Goal: Task Accomplishment & Management: Use online tool/utility

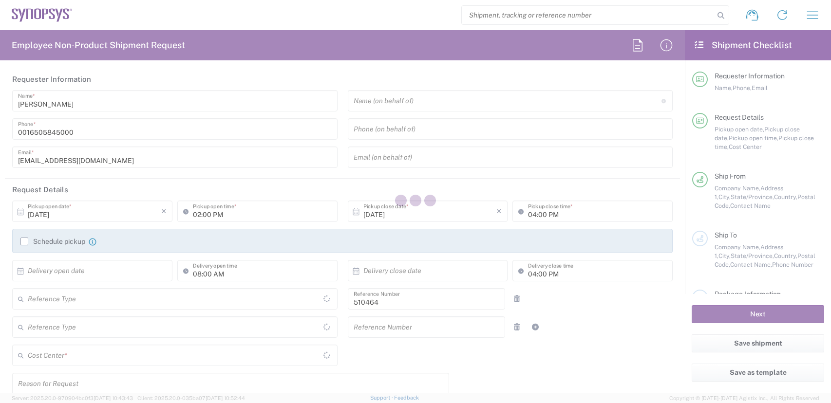
type input "Department"
type input "Delivered at Place"
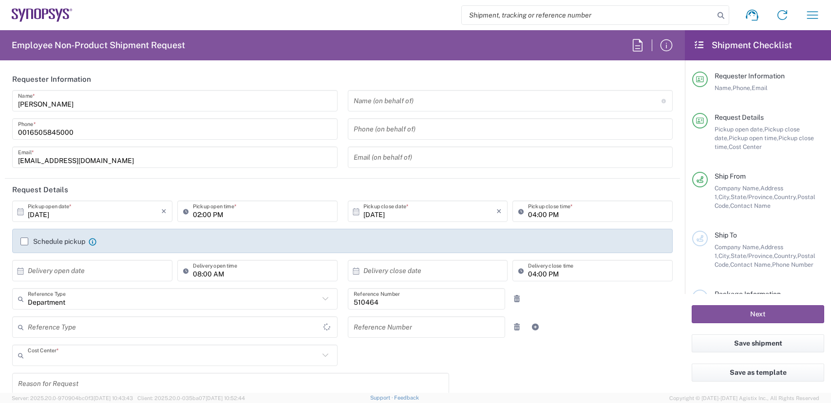
type input "US01, SG, MSIP2, R&D 510464"
type input "[GEOGRAPHIC_DATA]"
type input "[US_STATE]"
type input "[GEOGRAPHIC_DATA]"
click at [818, 20] on icon "button" at bounding box center [812, 15] width 16 height 16
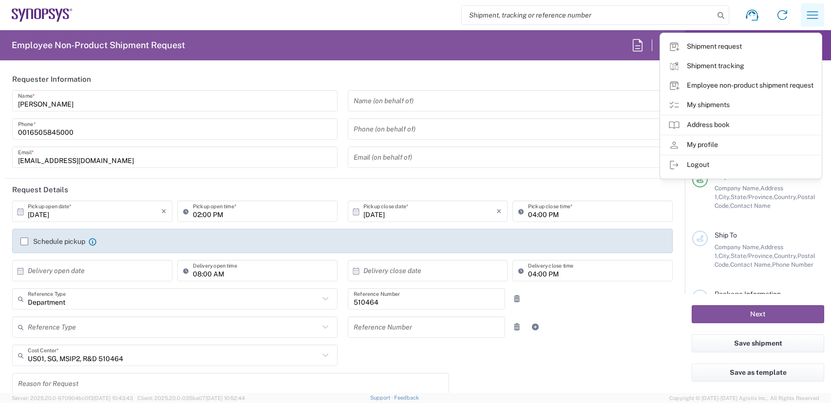
type input "Hillsboro US03"
click at [698, 103] on link "My shipments" at bounding box center [740, 104] width 161 height 19
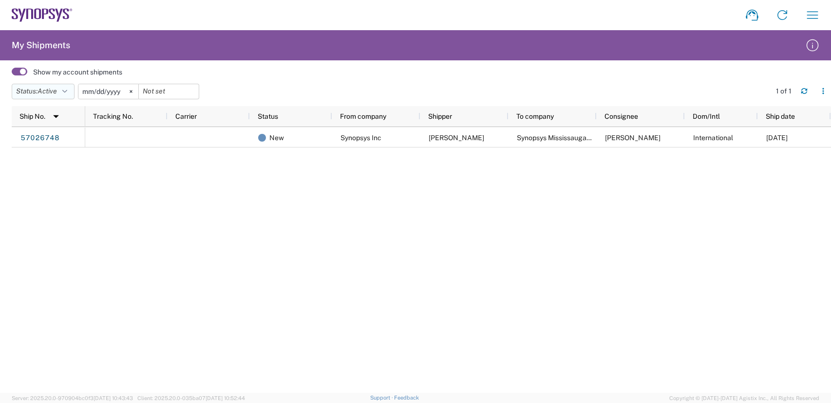
click at [71, 91] on button "Status: Active" at bounding box center [43, 92] width 63 height 16
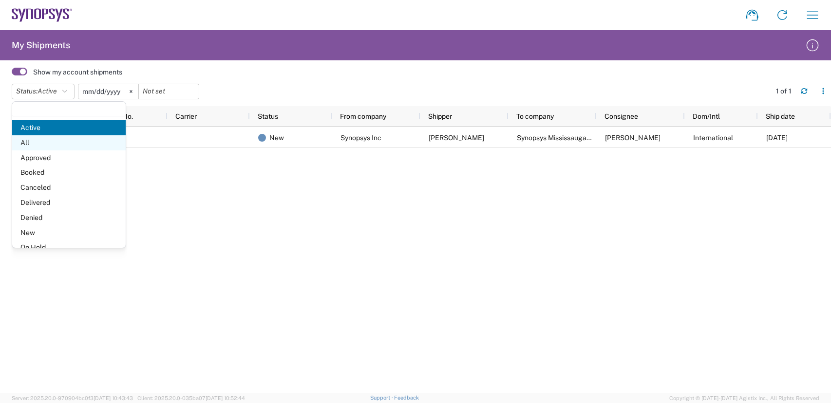
click at [19, 141] on span "All" at bounding box center [68, 142] width 113 height 15
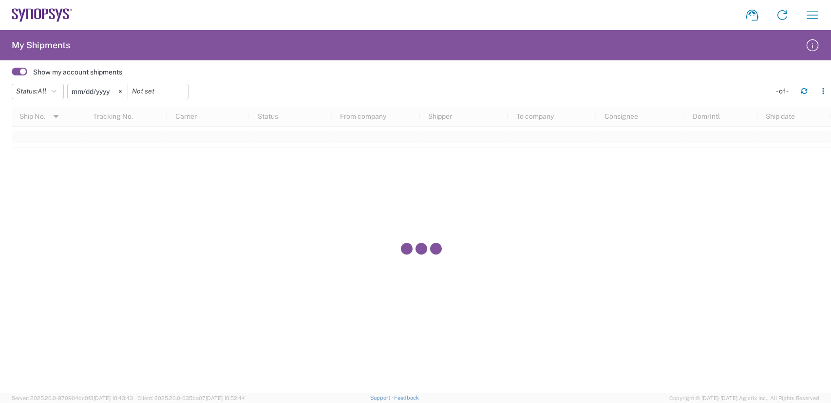
click at [108, 90] on input "2025-06-03" at bounding box center [98, 91] width 60 height 15
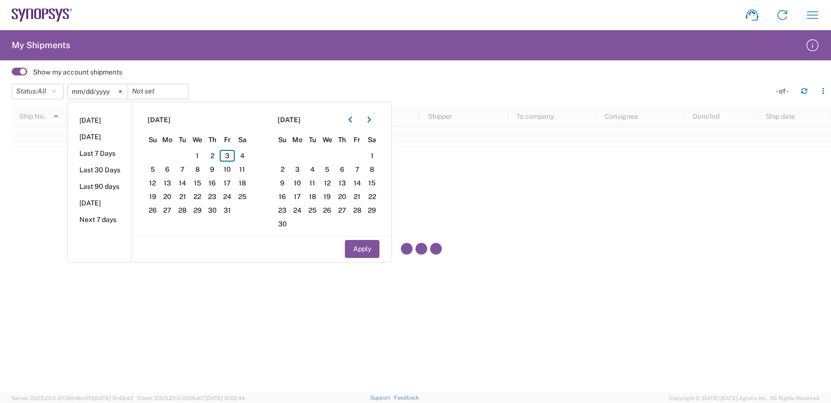
click at [106, 169] on li "Last 30 Days" at bounding box center [99, 170] width 63 height 17
type input "2025-09-04"
type input "2025-10-03"
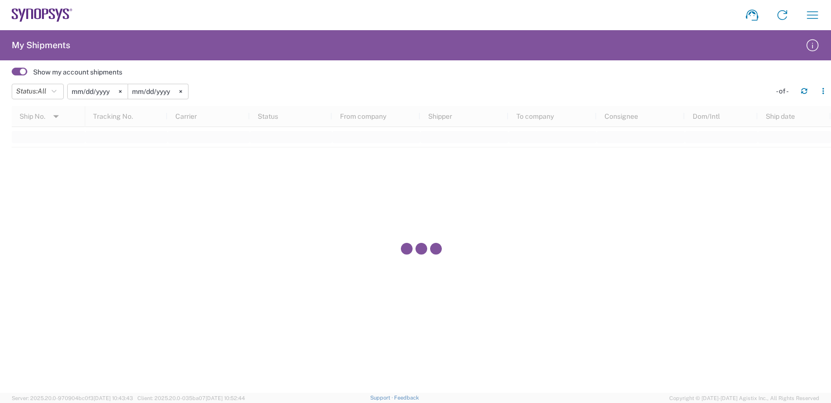
click at [20, 70] on span at bounding box center [20, 72] width 16 height 8
click at [12, 74] on input "checkbox" at bounding box center [12, 74] width 0 height 0
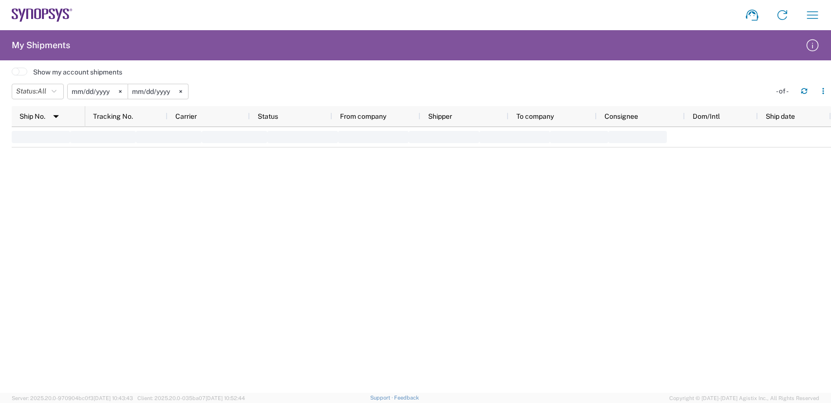
click at [16, 73] on span at bounding box center [20, 72] width 16 height 8
click at [12, 74] on input "checkbox" at bounding box center [12, 74] width 0 height 0
click at [53, 93] on button "Status: All" at bounding box center [38, 92] width 52 height 16
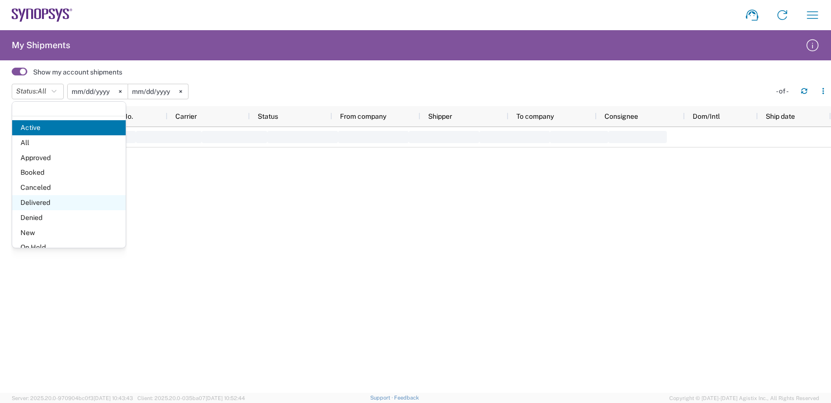
click at [48, 204] on span "Delivered" at bounding box center [68, 202] width 113 height 15
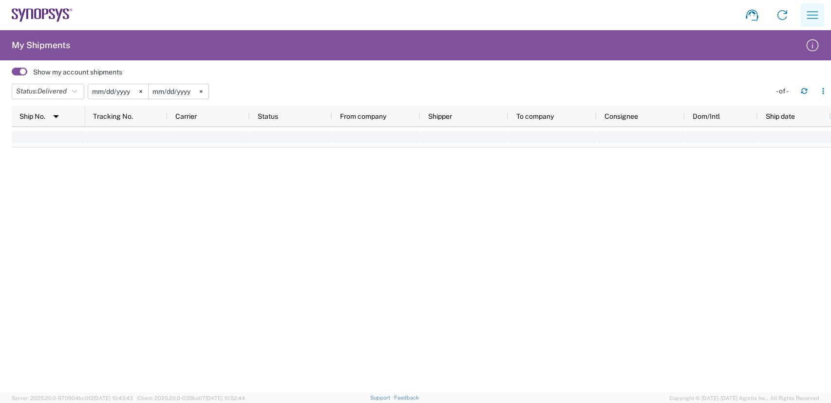
click at [815, 19] on icon "button" at bounding box center [812, 14] width 11 height 7
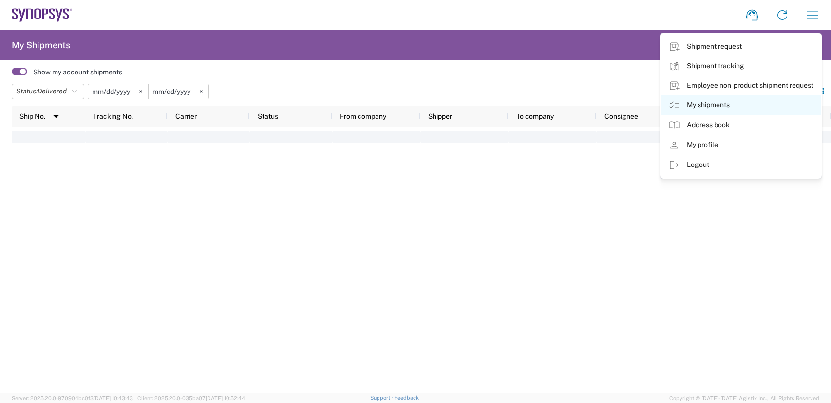
drag, startPoint x: 715, startPoint y: 101, endPoint x: 402, endPoint y: 131, distance: 314.5
click at [715, 101] on link "My shipments" at bounding box center [740, 104] width 161 height 19
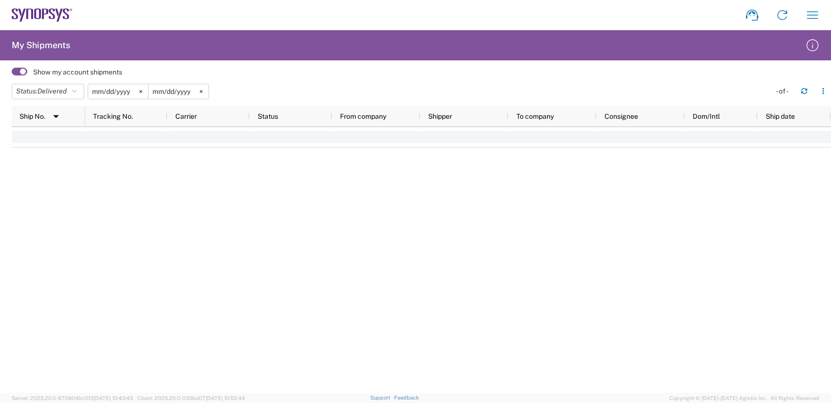
click at [23, 71] on span at bounding box center [20, 72] width 16 height 8
click at [12, 74] on input "checkbox" at bounding box center [12, 74] width 0 height 0
click at [62, 92] on span "Delivered" at bounding box center [51, 91] width 29 height 8
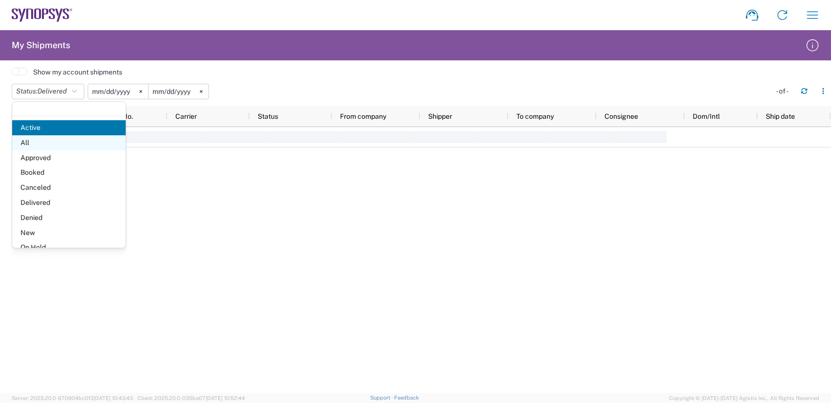
click at [29, 148] on span "All" at bounding box center [68, 142] width 113 height 15
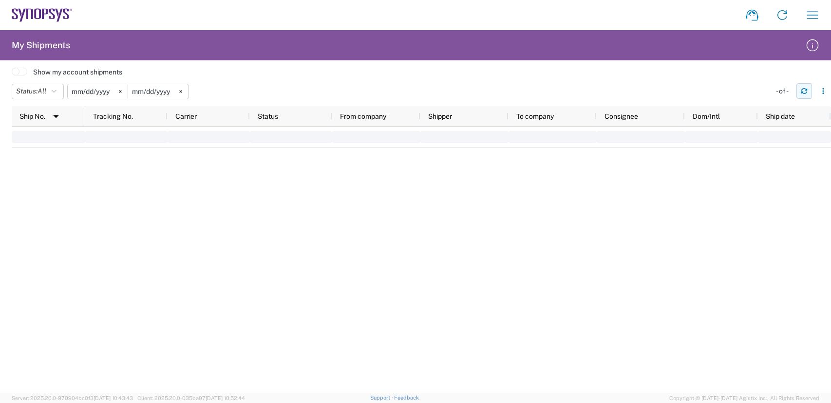
click at [804, 92] on icon "button" at bounding box center [803, 91] width 7 height 7
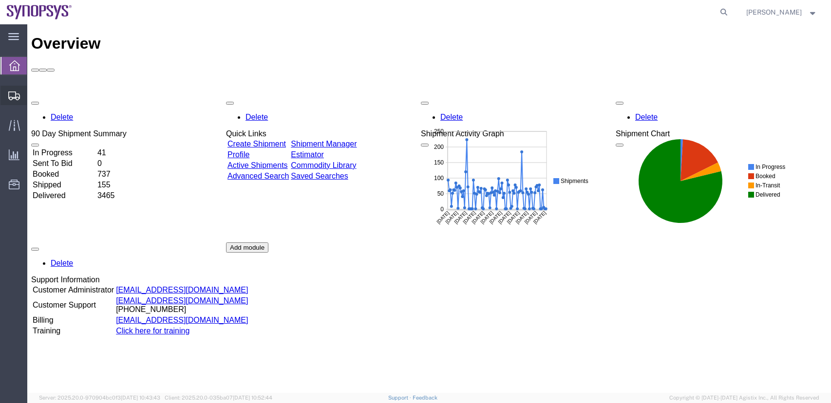
click at [0, 0] on span "Shipment Manager" at bounding box center [0, 0] width 0 height 0
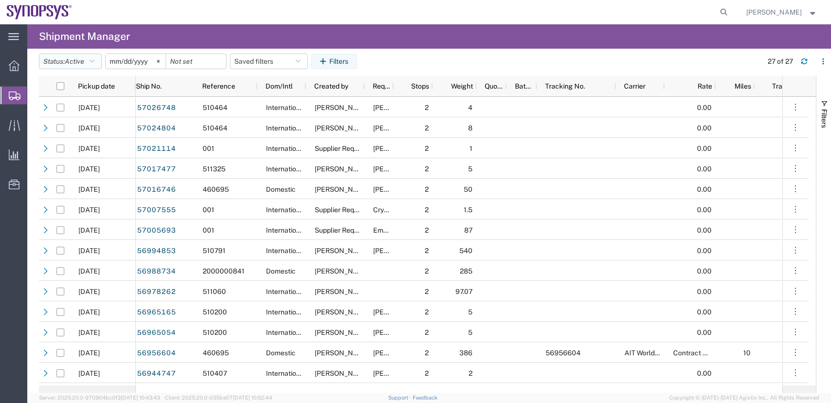
click at [82, 60] on span "Active" at bounding box center [74, 61] width 19 height 8
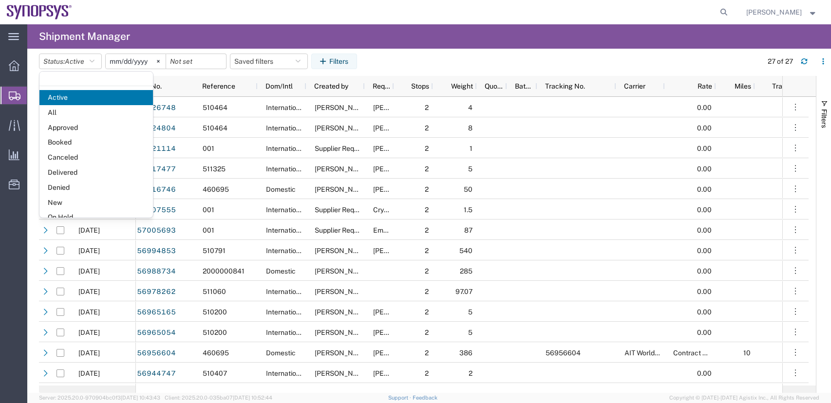
click at [71, 174] on span "Delivered" at bounding box center [95, 172] width 113 height 15
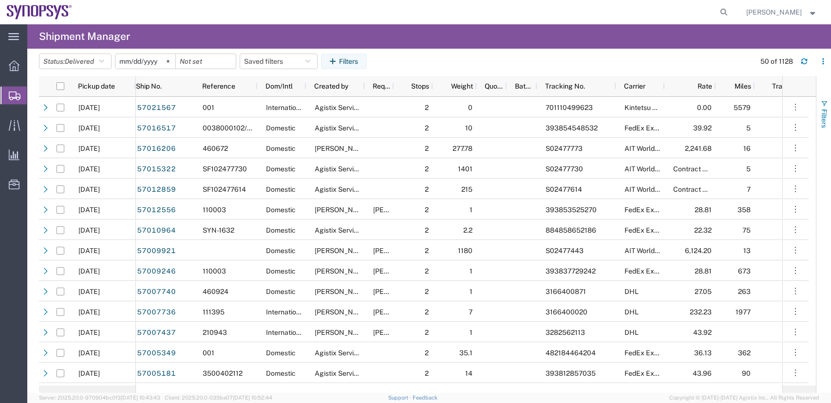
click at [827, 113] on span "Filters" at bounding box center [824, 118] width 8 height 19
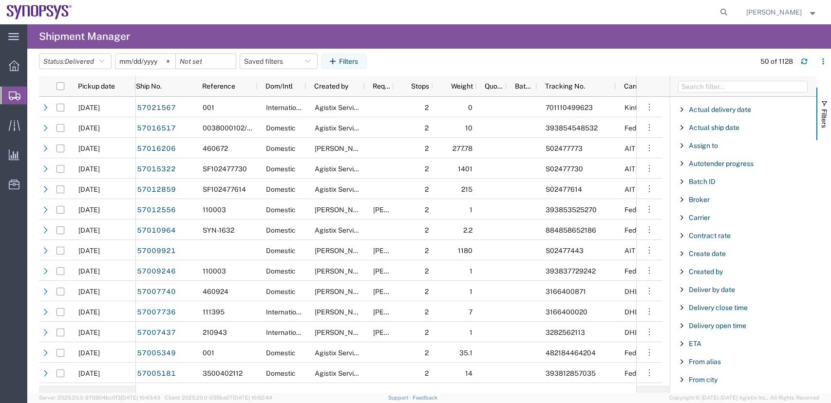
scroll to position [49, 0]
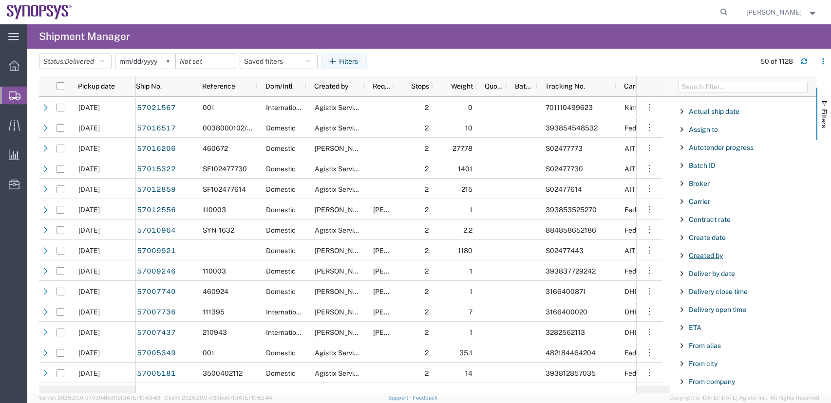
click at [712, 258] on span "Created by" at bounding box center [705, 256] width 34 height 8
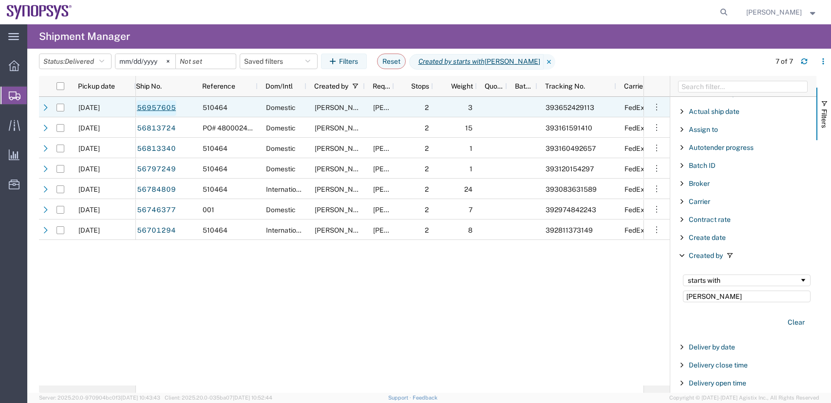
type input "[PERSON_NAME]"
click at [164, 109] on link "56957605" at bounding box center [156, 108] width 40 height 16
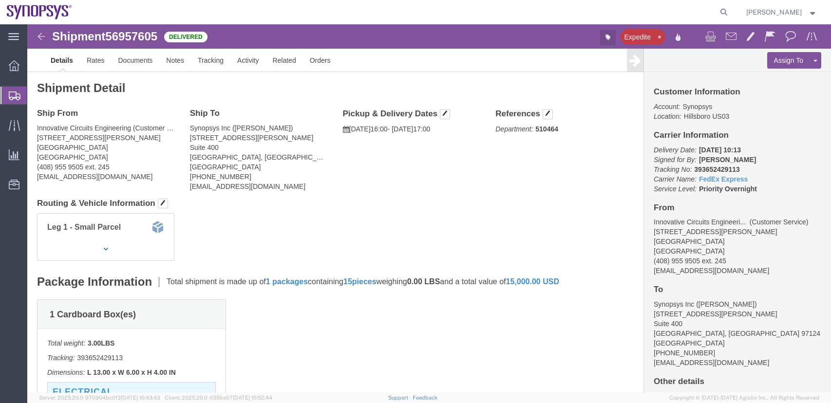
click icon "button"
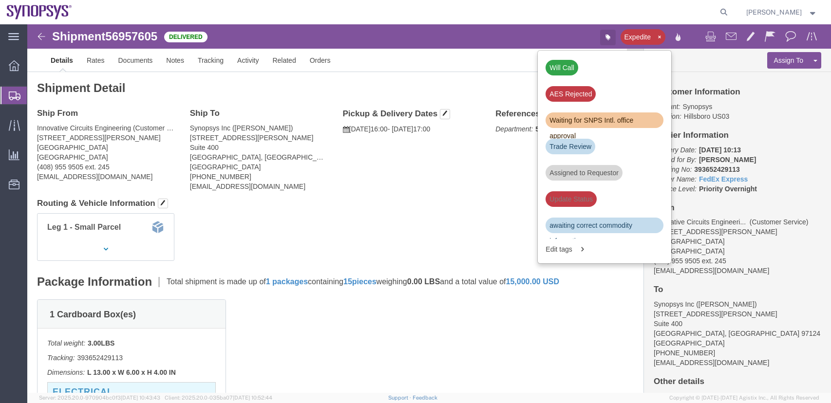
click icon "button"
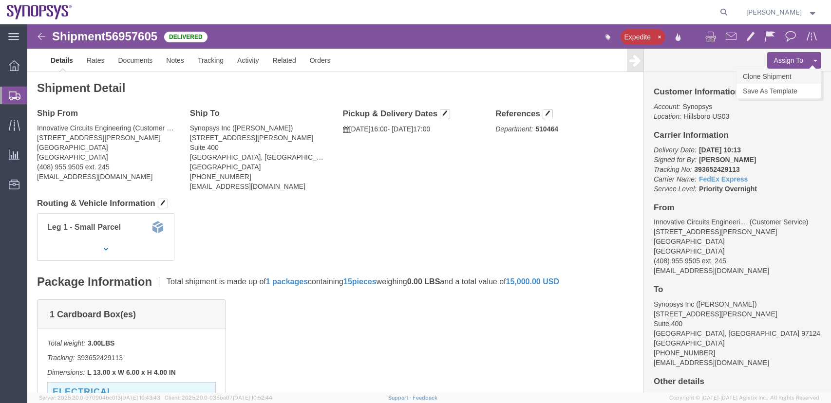
click link "Clone Shipment"
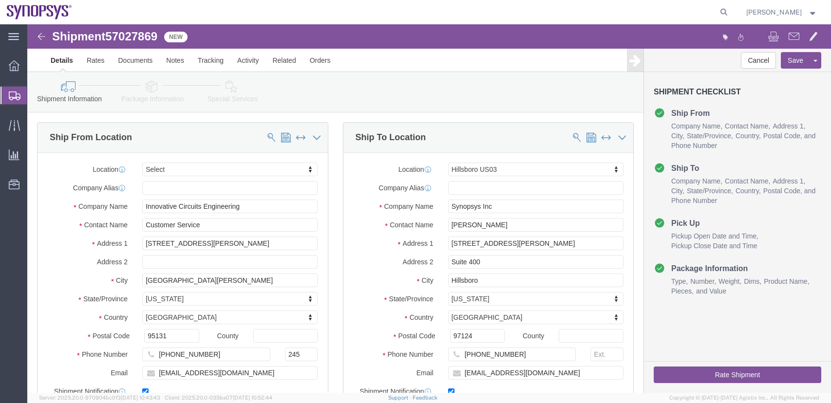
select select
select select "63190"
click span
select select "63190"
type input "Synopsys Inc"
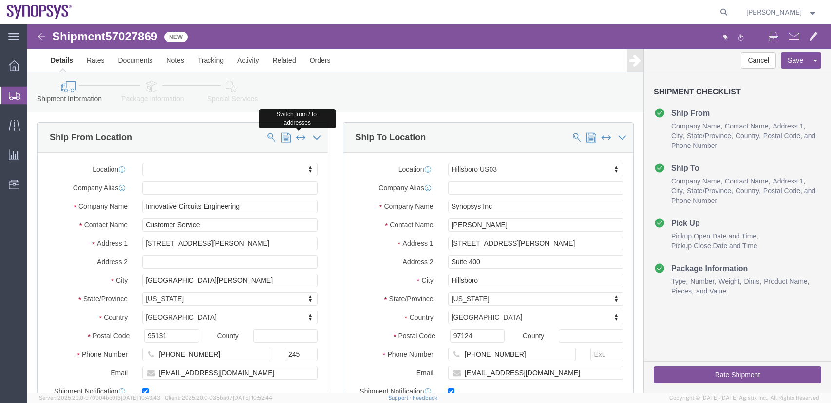
type input "[PERSON_NAME]"
type input "[STREET_ADDRESS][PERSON_NAME]"
type input "Suite 400"
type input "Hillsboro"
select select "OR"
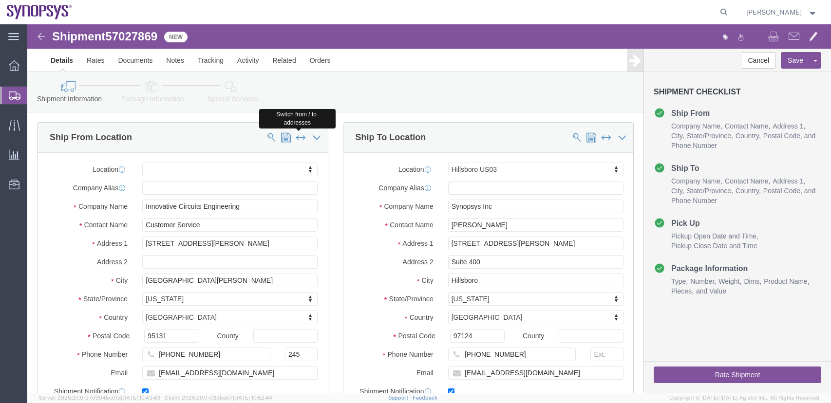
type input "97124"
type input "[PHONE_NUMBER]"
type input "[EMAIL_ADDRESS][DOMAIN_NAME]"
type input "Innovative Circuits Engineering"
type input "Customer Service"
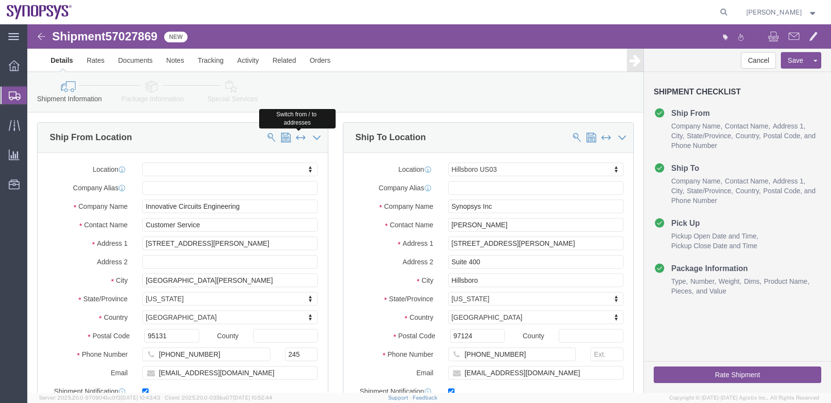
type input "[STREET_ADDRESS][PERSON_NAME]"
type input "[GEOGRAPHIC_DATA][PERSON_NAME]"
select select "CA"
type input "95131"
type input "[PHONE_NUMBER]"
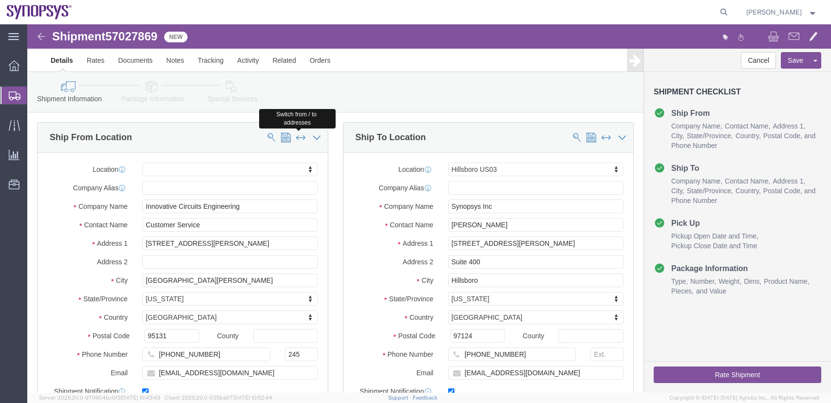
type input "245"
type input "[EMAIL_ADDRESS][DOMAIN_NAME]"
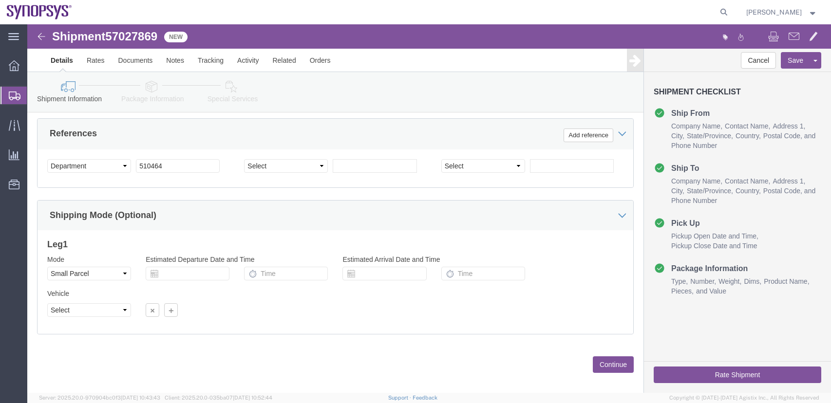
scroll to position [467, 0]
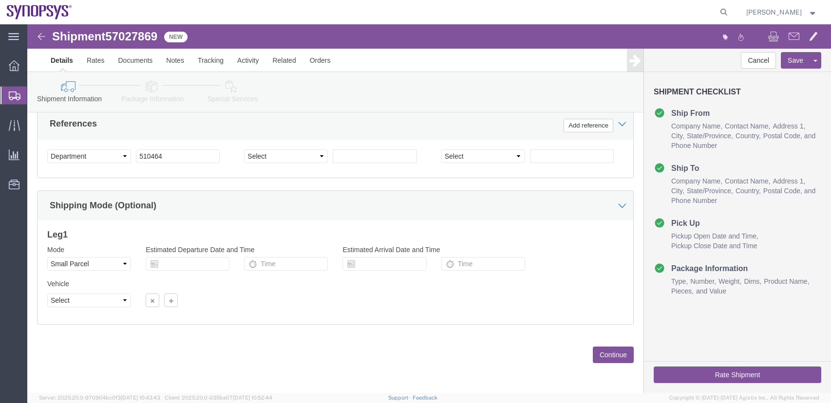
click button "Continue"
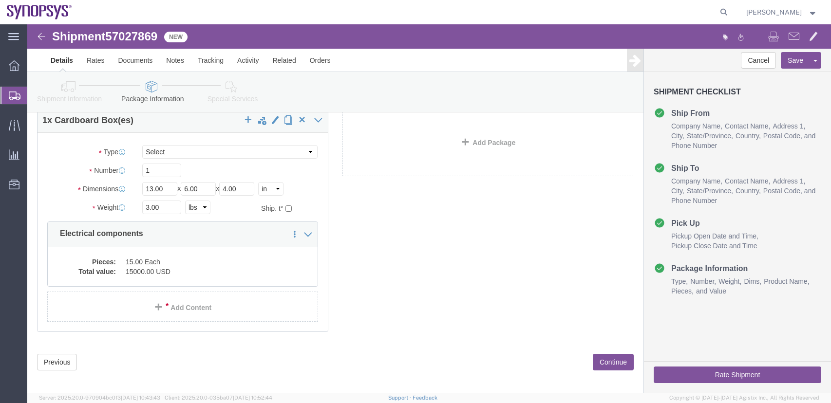
scroll to position [56, 0]
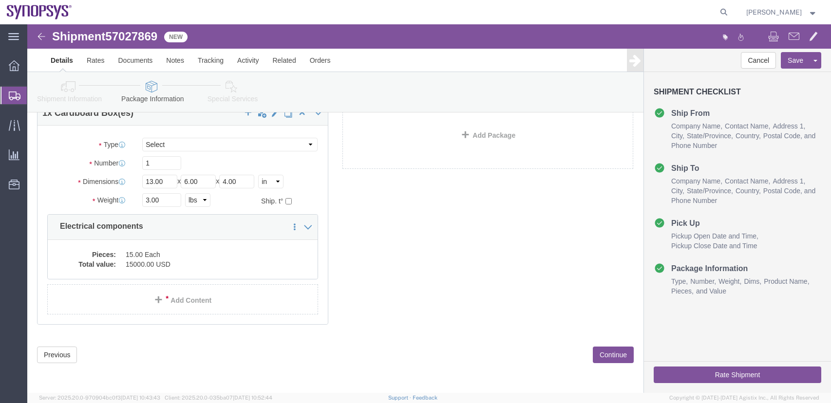
drag, startPoint x: 565, startPoint y: 330, endPoint x: 558, endPoint y: 328, distance: 6.8
click button "Continue"
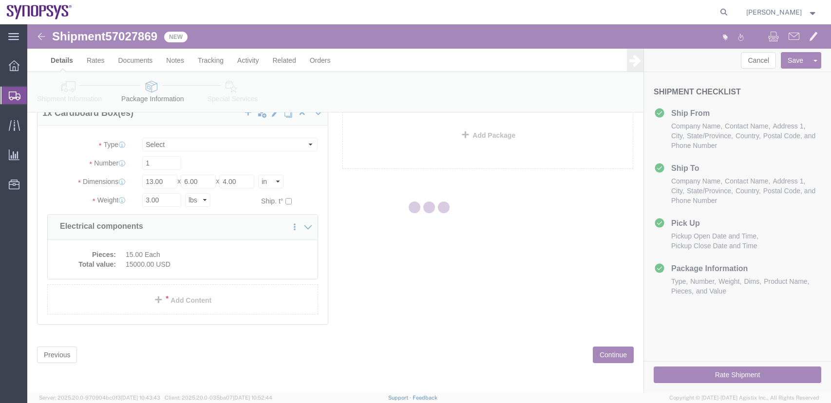
select select
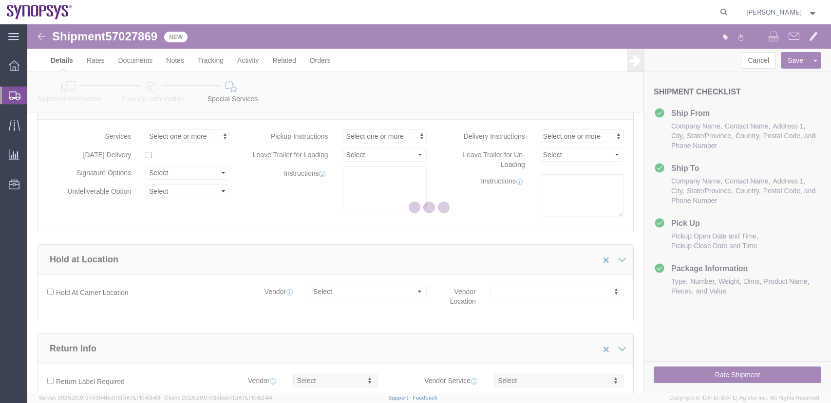
select select "COSTCENTER"
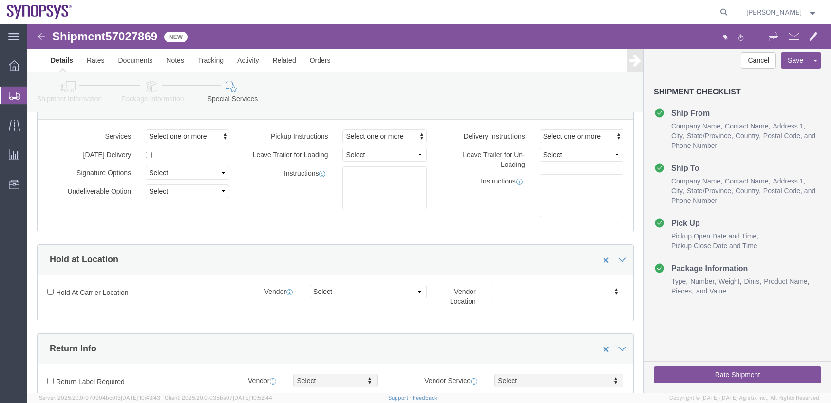
click button "Rate Shipment"
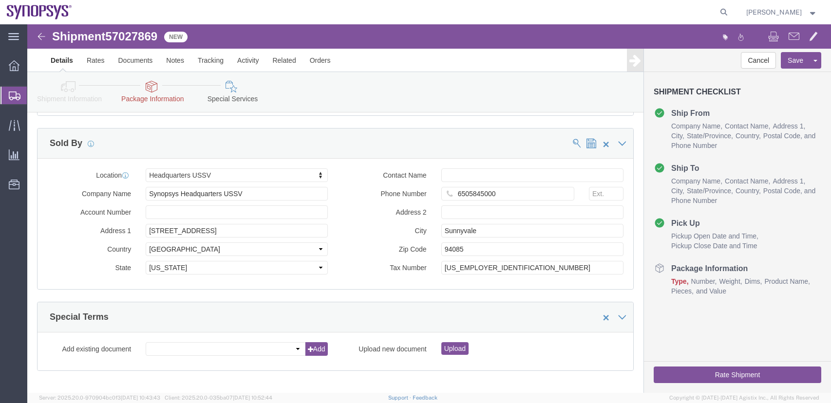
scroll to position [906, 0]
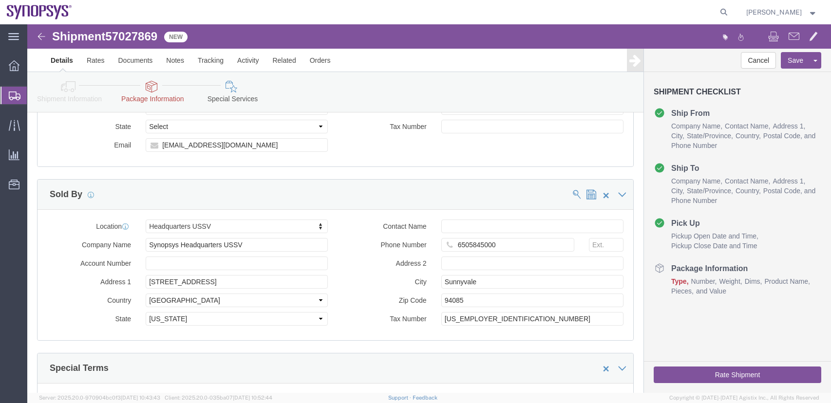
click icon
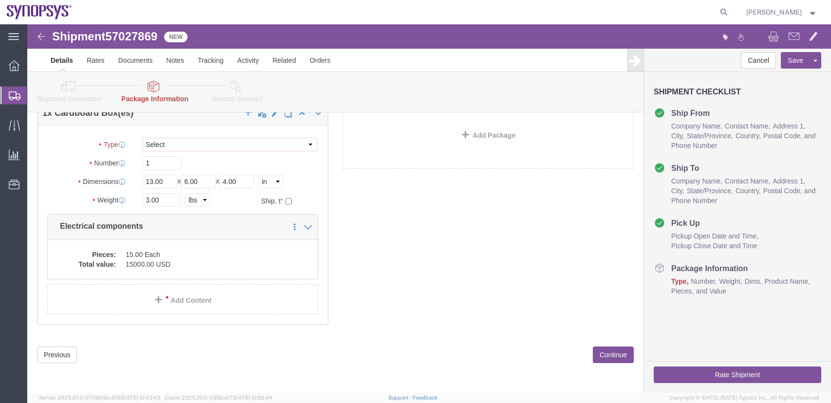
scroll to position [97, 0]
click select "Select Envelope Large Box Medium Box PAK Rack Small Box Tube Your Packaging"
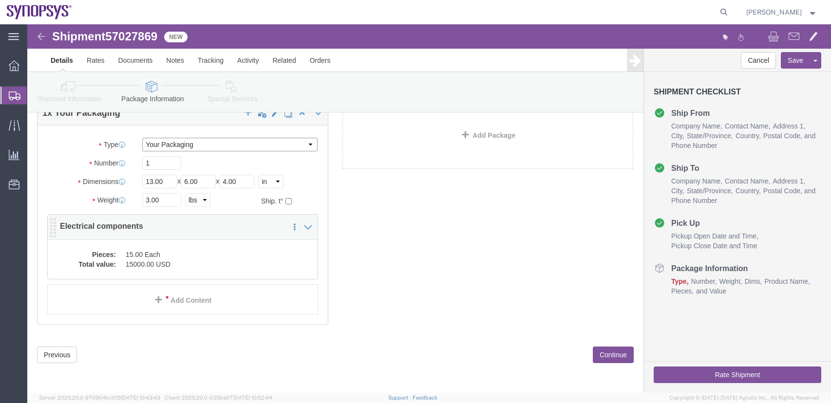
select select "SBX"
click select "Select Envelope Large Box Medium Box PAK Rack Small Box Tube Your Packaging"
type input "12.25"
type input "11.00"
type input "1.50"
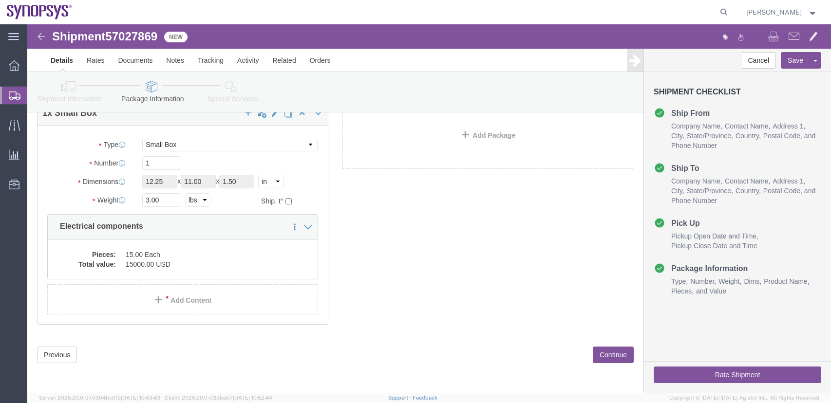
click button "Rate Shipment"
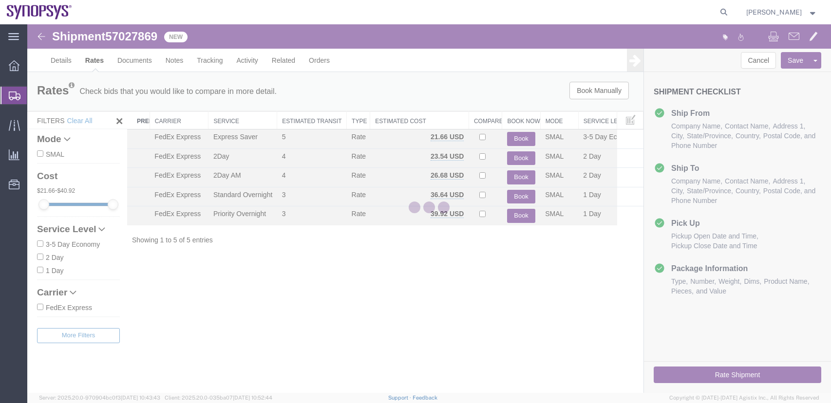
scroll to position [0, 0]
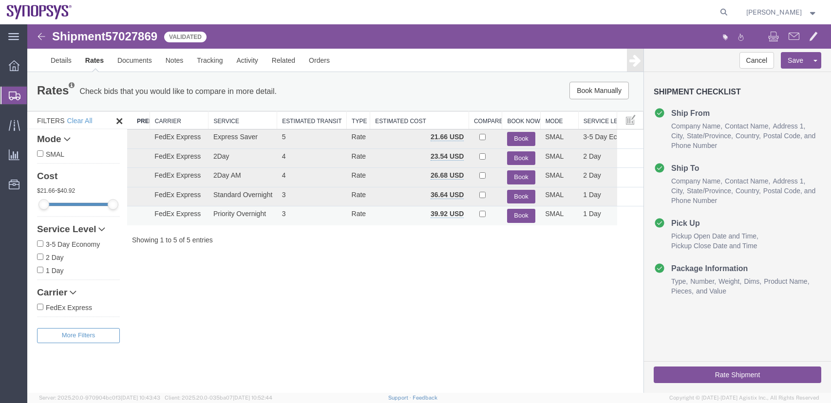
click at [521, 217] on button "Book" at bounding box center [521, 216] width 28 height 14
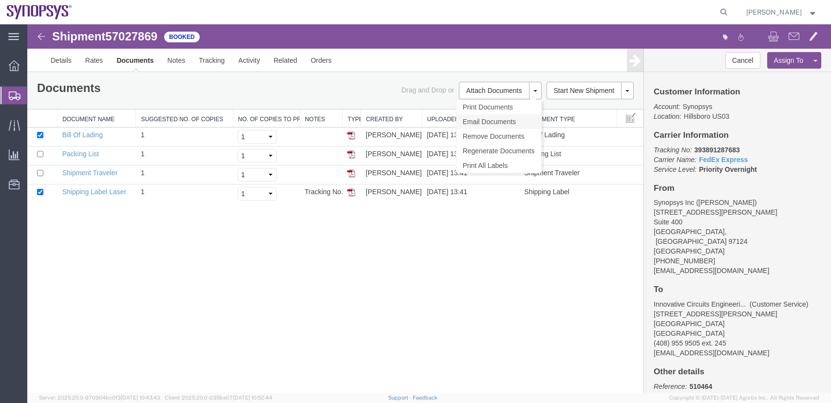
click at [498, 119] on link "Email Documents" at bounding box center [498, 121] width 85 height 15
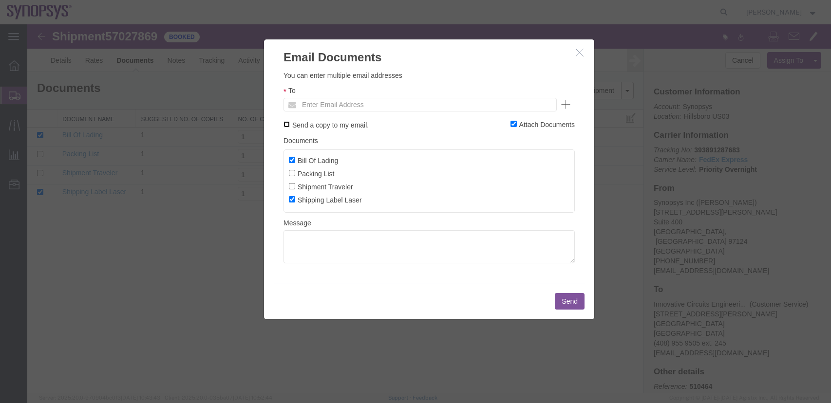
click at [284, 122] on input "Send a copy to my email." at bounding box center [286, 124] width 6 height 6
checkbox input "true"
click at [326, 105] on input "text" at bounding box center [354, 104] width 114 height 13
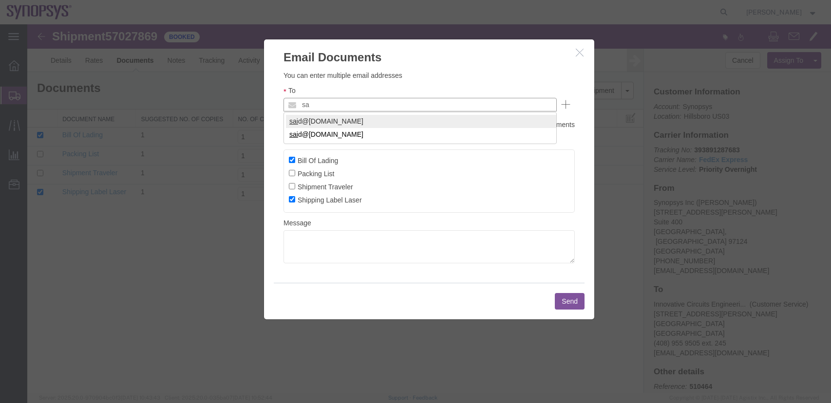
type input "s"
paste input "[EMAIL_ADDRESS][DOMAIN_NAME]"
type input "[EMAIL_ADDRESS][DOMAIN_NAME]"
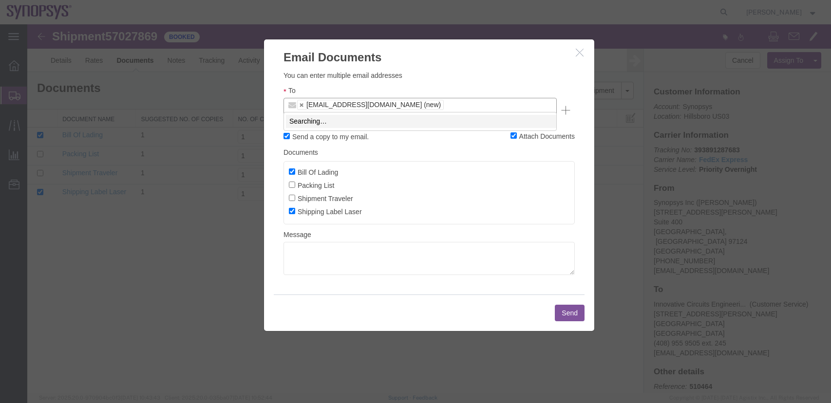
type input "s"
type input "[EMAIL_ADDRESS][DOMAIN_NAME]"
type input "[EMAIL_ADDRESS][DOMAIN_NAME],[EMAIL_ADDRESS][DOMAIN_NAME]"
click at [566, 305] on button "Send" at bounding box center [570, 313] width 30 height 17
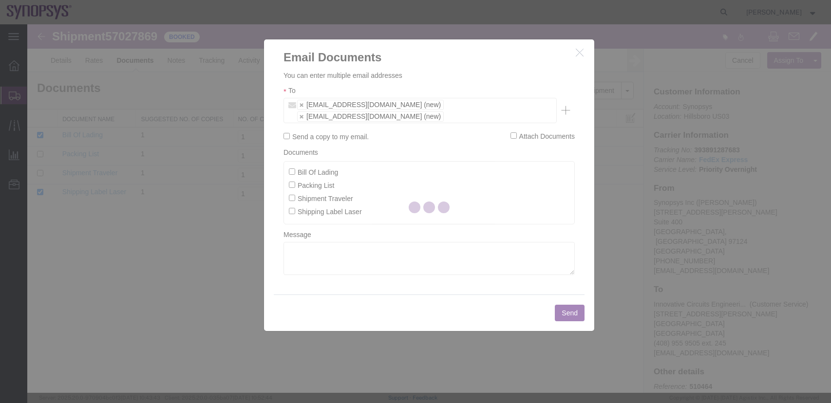
checkbox input "false"
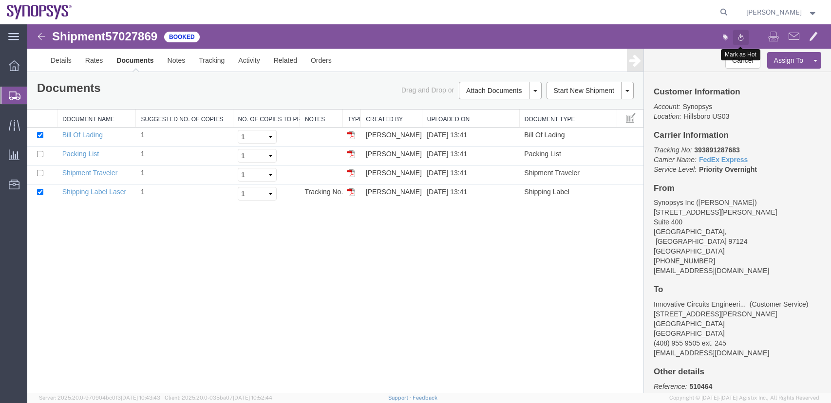
click at [742, 33] on span at bounding box center [741, 37] width 6 height 11
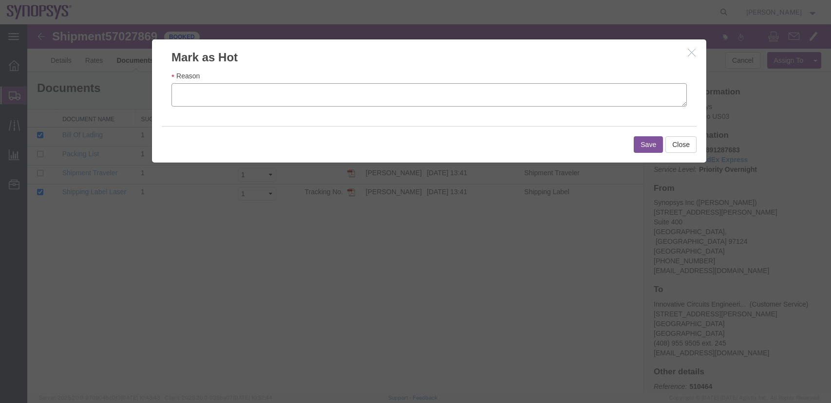
click at [259, 91] on textarea "Reason" at bounding box center [428, 94] width 515 height 23
type textarea "Urgent ESD tests for customer report - [PERSON_NAME]"
click at [659, 147] on button "Save" at bounding box center [647, 144] width 29 height 17
